Goal: Information Seeking & Learning: Find specific fact

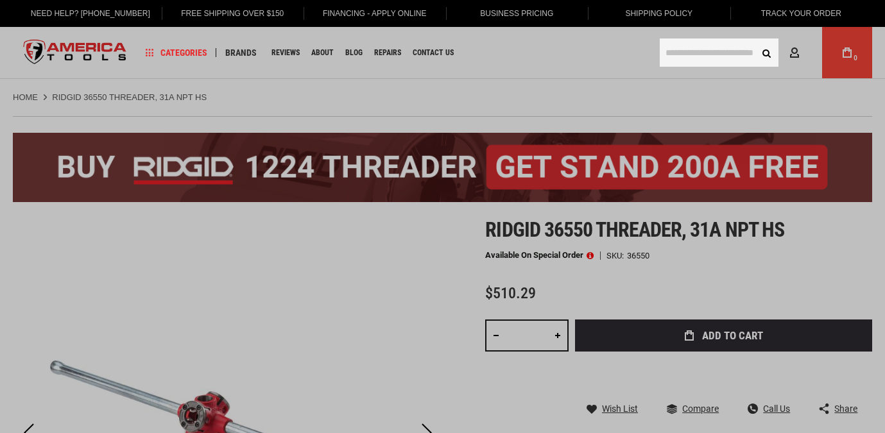
click at [693, 53] on input "text" at bounding box center [719, 53] width 119 height 28
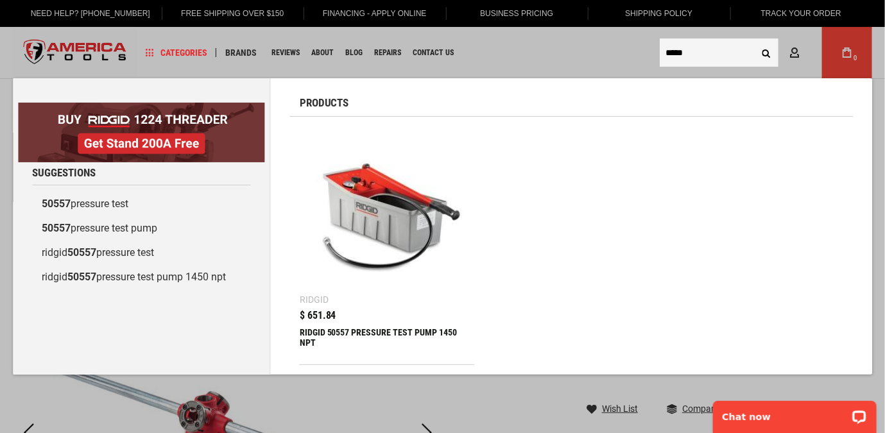
type input "*****"
click at [408, 159] on img at bounding box center [387, 214] width 162 height 162
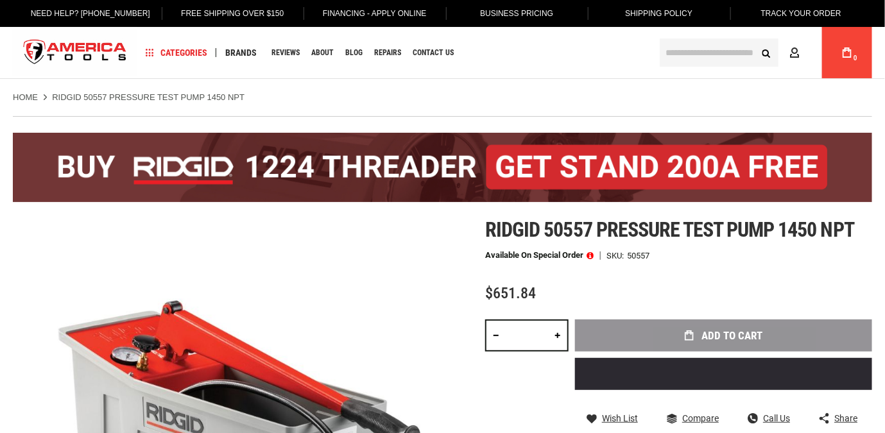
click at [503, 277] on div "Ridgid 50557 pressure test pump 1450 npt Available on Special Order SKU 50557 $…" at bounding box center [678, 373] width 387 height 311
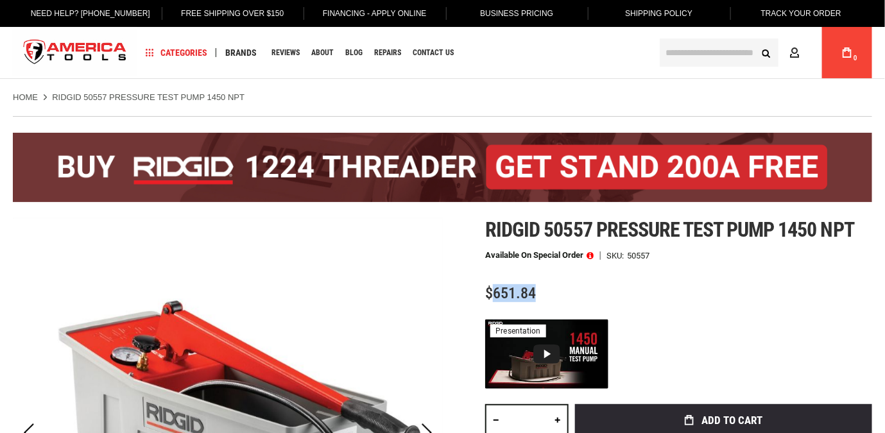
drag, startPoint x: 553, startPoint y: 298, endPoint x: 493, endPoint y: 295, distance: 59.8
click at [493, 295] on div "$651.84" at bounding box center [678, 294] width 387 height 16
copy span "651.84"
